Goal: Check status: Check status

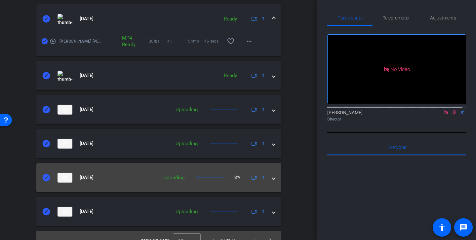
scroll to position [411, 0]
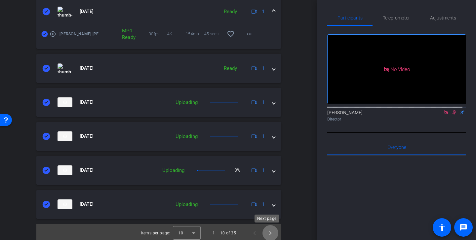
click at [269, 231] on span "Next page" at bounding box center [270, 233] width 16 height 16
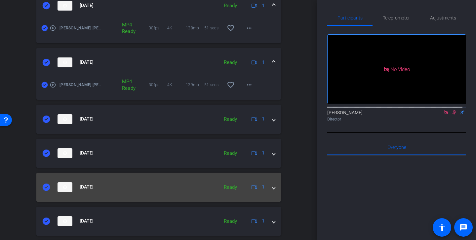
scroll to position [414, 0]
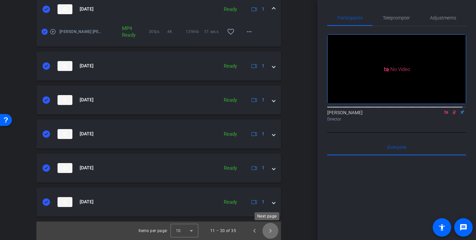
click at [267, 226] on span "Next page" at bounding box center [270, 231] width 16 height 16
click at [267, 229] on span "Next page" at bounding box center [270, 231] width 16 height 16
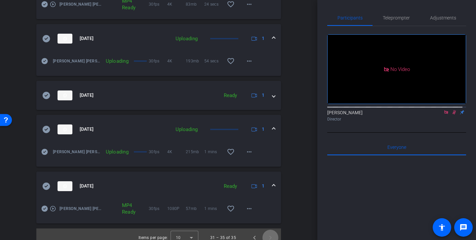
scroll to position [244, 0]
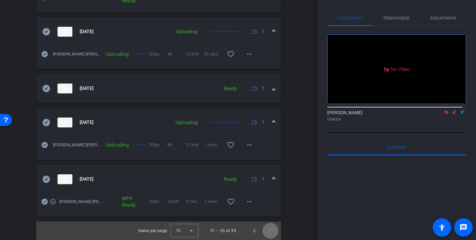
click at [268, 231] on span "Next page" at bounding box center [270, 231] width 16 height 16
click at [251, 230] on span "Previous page" at bounding box center [255, 231] width 16 height 16
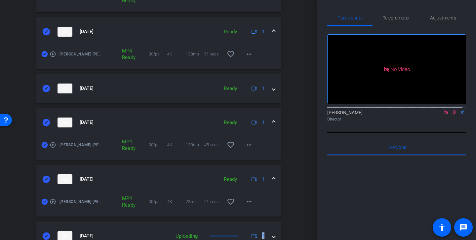
click at [251, 230] on mat-expansion-panel-header "[DATE] Uploading 1" at bounding box center [158, 236] width 245 height 29
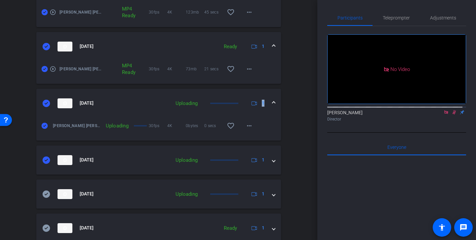
scroll to position [432, 0]
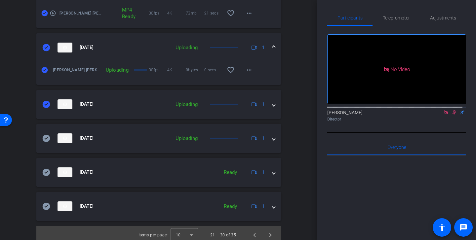
click at [272, 44] on span at bounding box center [273, 47] width 3 height 7
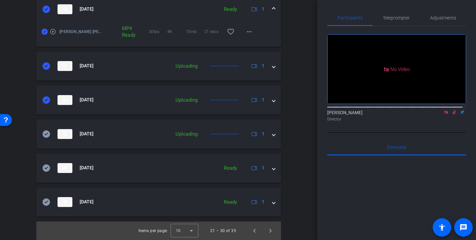
scroll to position [414, 0]
click at [254, 229] on span "Previous page" at bounding box center [255, 231] width 16 height 16
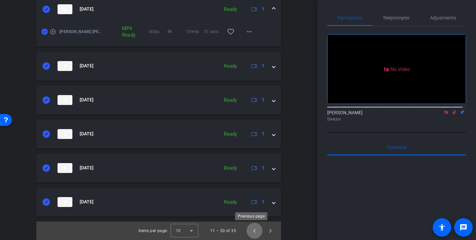
click at [250, 231] on span "Previous page" at bounding box center [255, 231] width 16 height 16
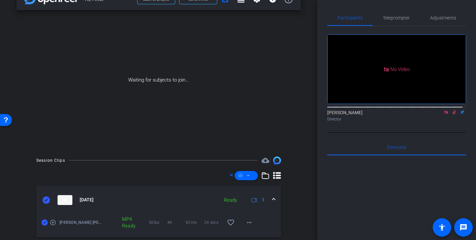
scroll to position [0, 0]
